Goal: Task Accomplishment & Management: Manage account settings

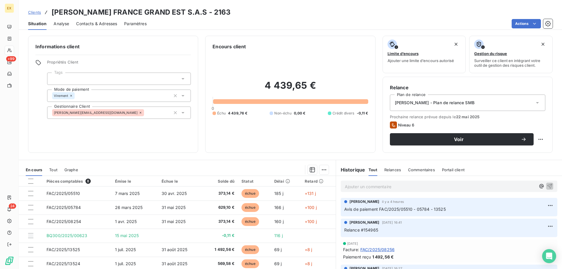
scroll to position [29, 0]
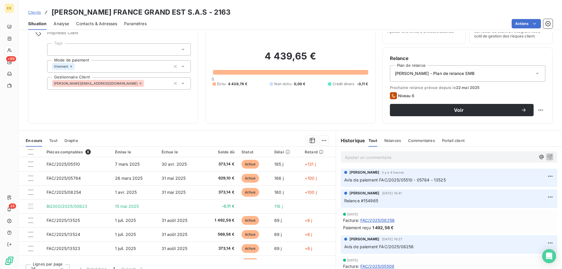
click at [38, 11] on span "Clients" at bounding box center [34, 12] width 13 height 5
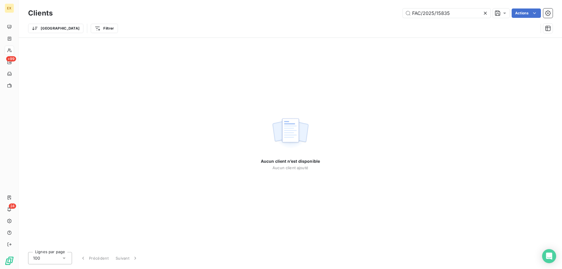
drag, startPoint x: 458, startPoint y: 15, endPoint x: 354, endPoint y: 11, distance: 104.5
click at [354, 11] on div "FAC/2025/15835 Actions" at bounding box center [306, 12] width 492 height 9
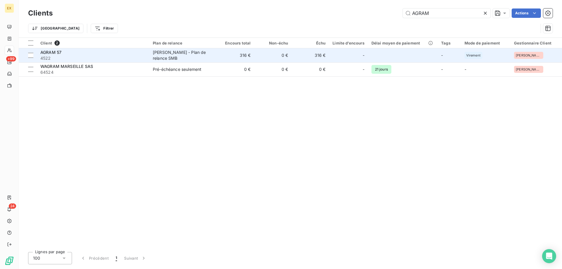
type input "AGRAM"
click at [97, 57] on span "4522" at bounding box center [92, 58] width 105 height 6
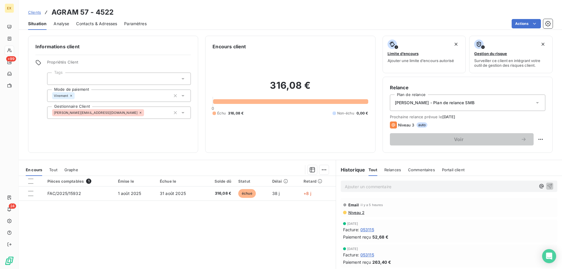
click at [95, 22] on span "Contacts & Adresses" at bounding box center [96, 24] width 41 height 6
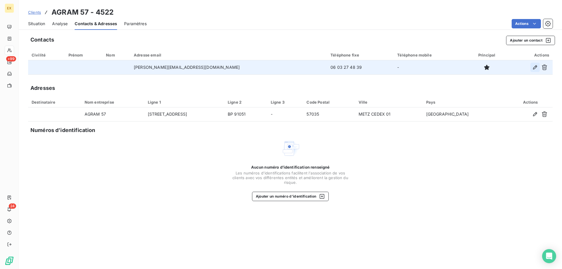
click at [533, 68] on icon "button" at bounding box center [535, 67] width 6 height 6
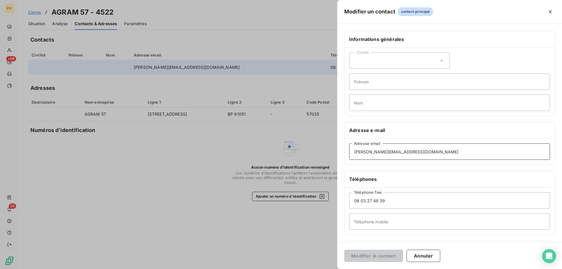
paste input "[EMAIL_ADDRESS][DOMAIN_NAME]"
drag, startPoint x: 445, startPoint y: 153, endPoint x: 327, endPoint y: 156, distance: 117.9
click at [328, 268] on div "Modifier un contact contact principal Informations générales Civilité Prénom No…" at bounding box center [281, 269] width 562 height 0
type input "[EMAIL_ADDRESS][DOMAIN_NAME]"
click at [373, 254] on button "Modifier le contact" at bounding box center [373, 255] width 59 height 12
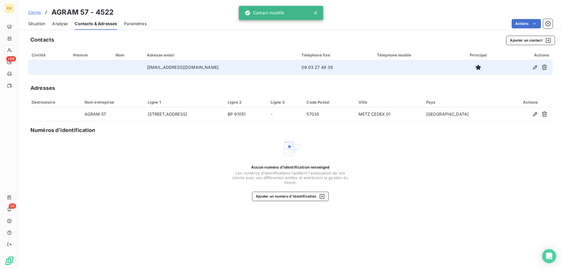
click at [45, 23] on span "Situation" at bounding box center [36, 24] width 17 height 6
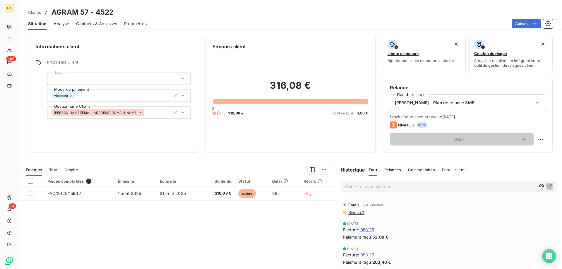
click at [419, 125] on span "auto" at bounding box center [421, 124] width 11 height 5
click at [520, 27] on html "EX +99 24 Clients AGRAM 57 - 4522 Situation Analyse Contacts & Adresses Paramèt…" at bounding box center [281, 134] width 562 height 269
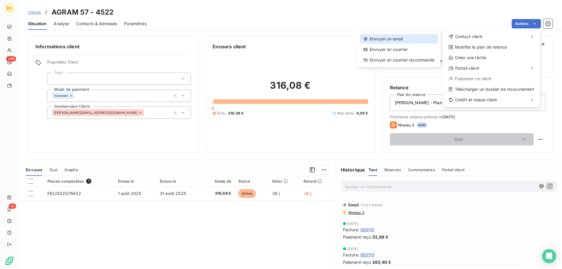
click at [427, 38] on div "Envoyer un email" at bounding box center [398, 38] width 78 height 9
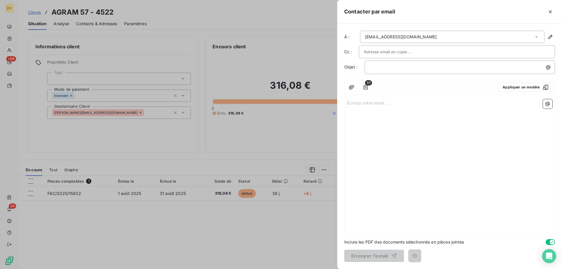
click at [413, 71] on div "﻿" at bounding box center [459, 67] width 190 height 13
click at [403, 68] on p "﻿" at bounding box center [460, 67] width 183 height 7
click at [405, 67] on p "﻿" at bounding box center [460, 67] width 183 height 7
click at [373, 106] on p "Écrivez votre email ... ﻿" at bounding box center [449, 102] width 205 height 7
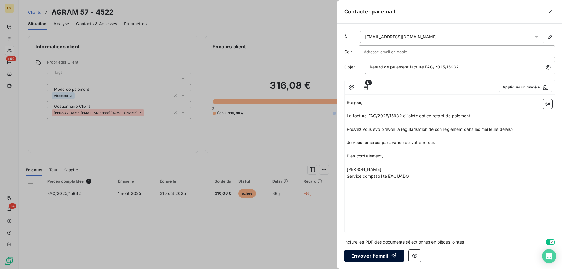
click at [363, 257] on button "Envoyer l’email" at bounding box center [374, 255] width 60 height 12
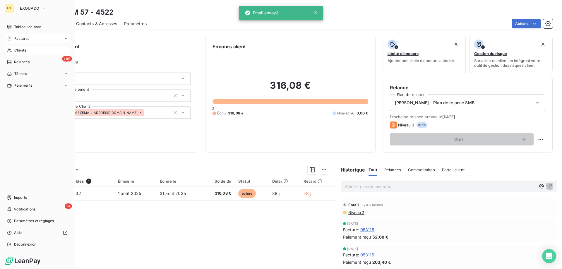
click at [12, 42] on div "Factures" at bounding box center [37, 38] width 65 height 9
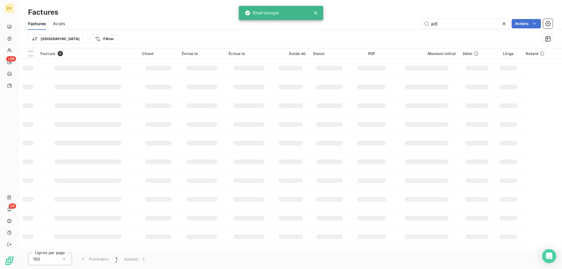
drag, startPoint x: 441, startPoint y: 24, endPoint x: 408, endPoint y: 26, distance: 33.1
click at [408, 26] on div "adl Actions" at bounding box center [312, 23] width 480 height 9
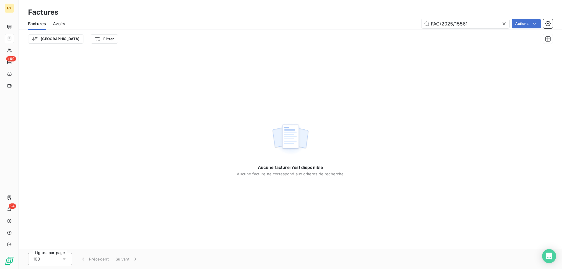
drag, startPoint x: 431, startPoint y: 24, endPoint x: 416, endPoint y: 27, distance: 14.9
click at [416, 27] on div "FAC/2025/15561 Actions" at bounding box center [312, 23] width 480 height 9
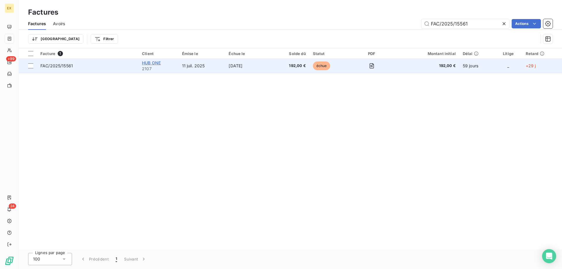
type input "FAC/2025/15561"
click at [146, 63] on span "HUB ONE" at bounding box center [151, 62] width 19 height 5
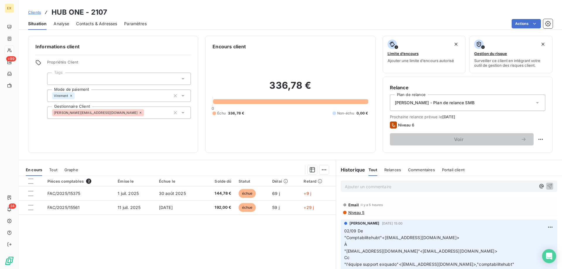
click at [416, 185] on p "Ajouter un commentaire ﻿" at bounding box center [440, 186] width 191 height 7
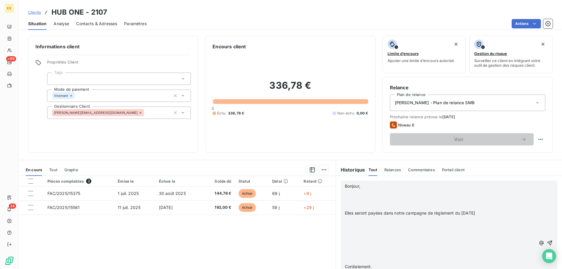
click at [393, 261] on p "﻿" at bounding box center [440, 259] width 191 height 7
click at [361, 201] on p at bounding box center [440, 199] width 191 height 7
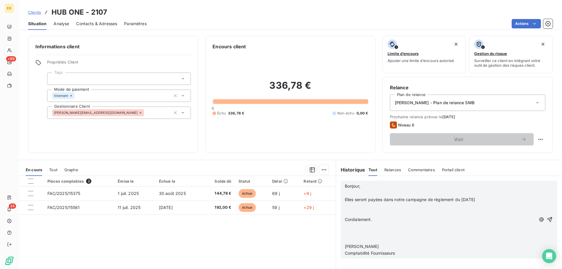
click at [361, 227] on p "﻿" at bounding box center [440, 226] width 191 height 7
click at [365, 231] on p "﻿" at bounding box center [440, 233] width 191 height 7
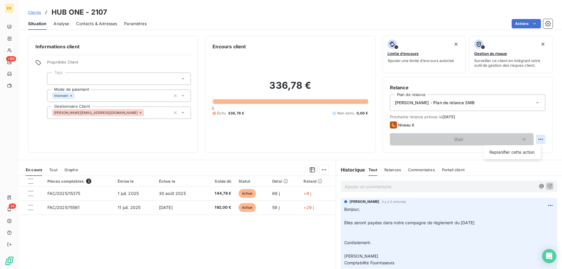
click at [537, 138] on html "EX +99 24 Clients HUB ONE - 2107 Situation Analyse Contacts & Adresses Paramètr…" at bounding box center [281, 134] width 562 height 269
click at [521, 158] on div "Replanifier cette action" at bounding box center [511, 152] width 57 height 14
click at [521, 157] on div "Replanifier cette action" at bounding box center [511, 152] width 57 height 14
click at [521, 154] on div "Replanifier cette action" at bounding box center [511, 151] width 52 height 9
select select "8"
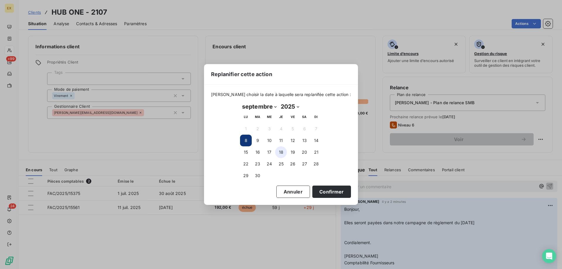
click at [277, 153] on button "18" at bounding box center [281, 152] width 12 height 12
click at [331, 190] on button "Confirmer" at bounding box center [331, 191] width 39 height 12
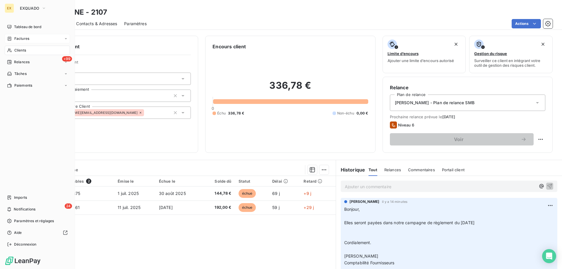
click at [13, 41] on div "Factures" at bounding box center [37, 38] width 65 height 9
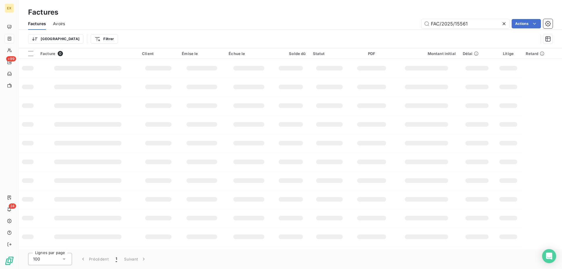
drag, startPoint x: 471, startPoint y: 24, endPoint x: 425, endPoint y: 29, distance: 45.9
click at [425, 29] on div "Factures Avoirs FAC/2025/15561 Actions" at bounding box center [290, 24] width 543 height 12
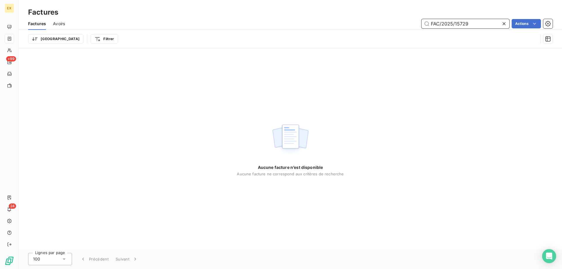
drag, startPoint x: 477, startPoint y: 20, endPoint x: 382, endPoint y: 25, distance: 95.5
click at [382, 25] on div "FAC/2025/15729 Actions" at bounding box center [312, 23] width 480 height 9
drag, startPoint x: 433, startPoint y: 23, endPoint x: 403, endPoint y: 30, distance: 30.9
click at [403, 30] on div "Factures Avoirs FAC/2025/15729 Actions Trier Filtrer" at bounding box center [290, 33] width 543 height 30
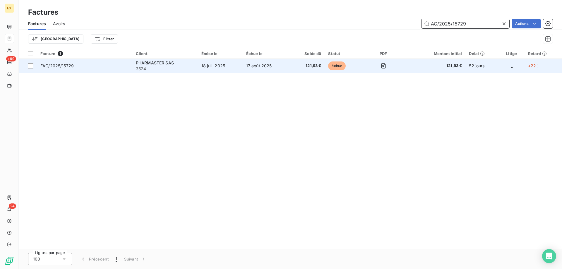
type input "AC/2025/15729"
click at [105, 71] on td "FAC/2025/15729" at bounding box center [84, 66] width 95 height 14
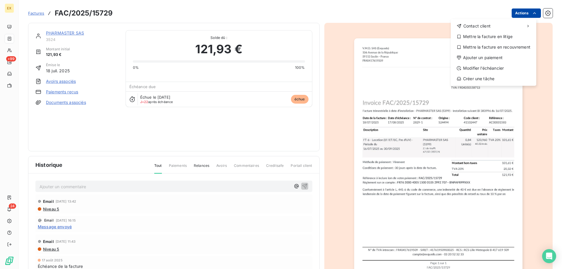
click at [531, 16] on html "EX +99 24 Factures FAC/2025/15729 Actions Contact client Mettre la facture en l…" at bounding box center [281, 134] width 562 height 269
click at [493, 67] on div "Modifier l’échéancier" at bounding box center [493, 67] width 81 height 9
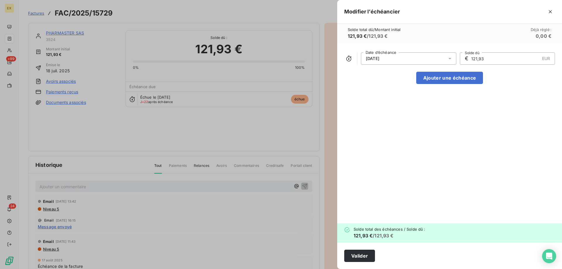
click at [426, 59] on div "[DATE]" at bounding box center [408, 58] width 95 height 12
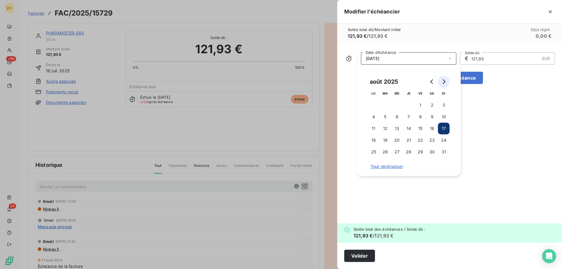
click at [448, 83] on button "Go to next month" at bounding box center [444, 82] width 12 height 12
click at [389, 151] on button "30" at bounding box center [385, 152] width 12 height 12
click at [359, 254] on button "Valider" at bounding box center [359, 255] width 31 height 12
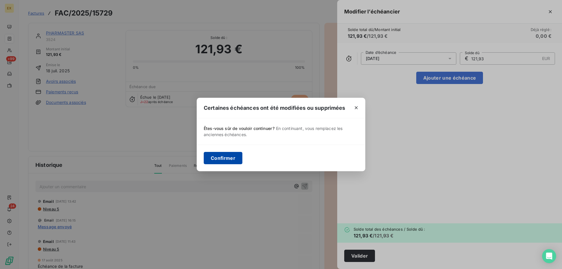
click at [233, 157] on button "Confirmer" at bounding box center [223, 158] width 39 height 12
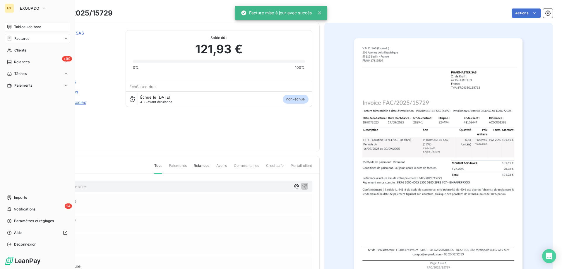
click at [14, 26] on span "Tableau de bord" at bounding box center [27, 26] width 27 height 5
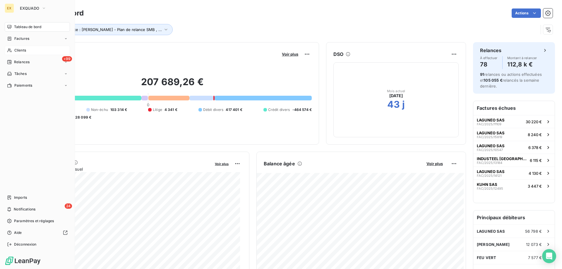
click at [16, 51] on span "Clients" at bounding box center [20, 50] width 12 height 5
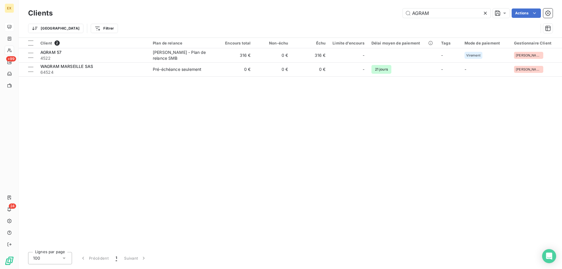
drag, startPoint x: 433, startPoint y: 12, endPoint x: 382, endPoint y: 18, distance: 52.1
click at [382, 18] on div "Clients AGRAM Actions" at bounding box center [290, 13] width 524 height 12
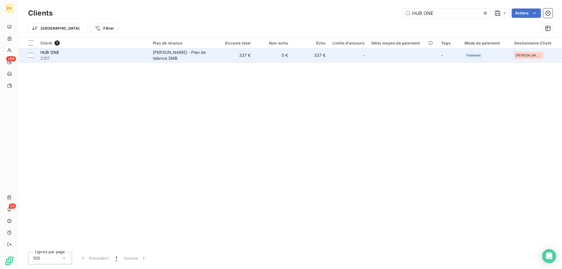
type input "HUB ONE"
click at [145, 61] on td "HUB ONE 2107" at bounding box center [93, 55] width 112 height 14
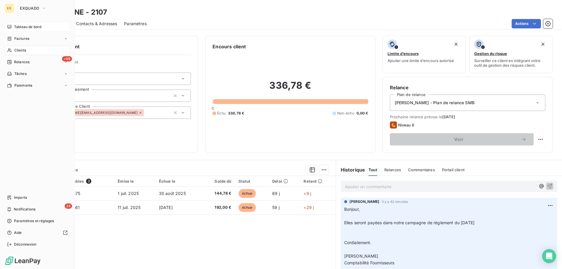
click at [10, 27] on icon at bounding box center [9, 27] width 4 height 4
